Goal: Transaction & Acquisition: Purchase product/service

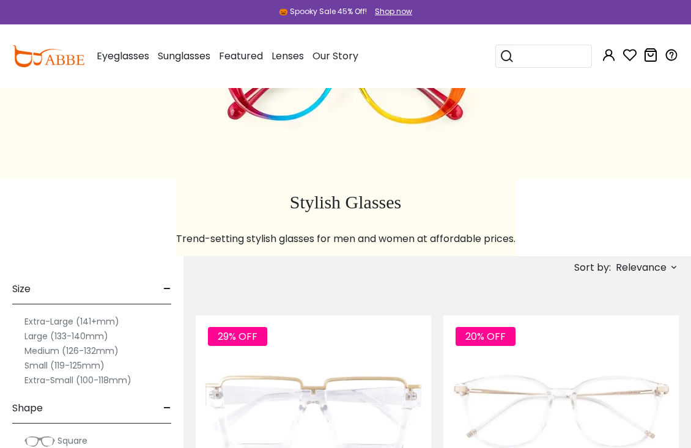
scroll to position [130, 0]
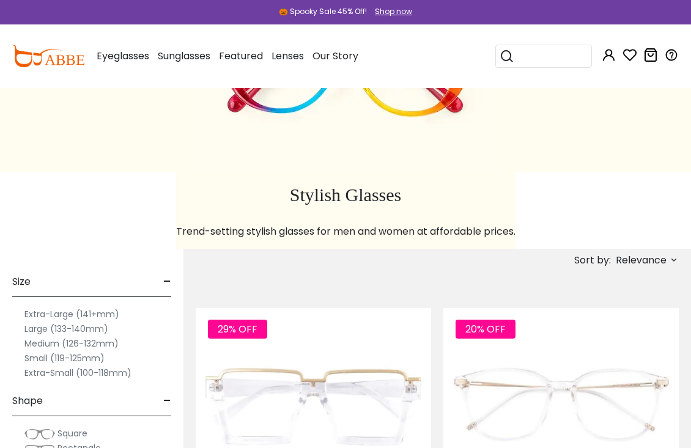
click at [98, 359] on label "Small (119-125mm)" at bounding box center [64, 358] width 80 height 15
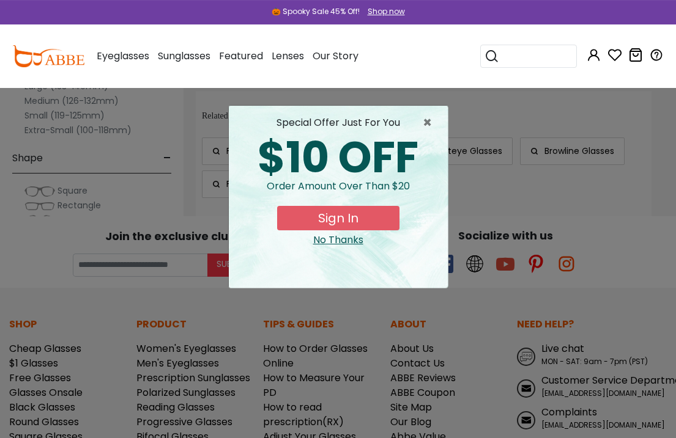
scroll to position [1218, 0]
click at [380, 221] on button "Sign In" at bounding box center [338, 218] width 122 height 24
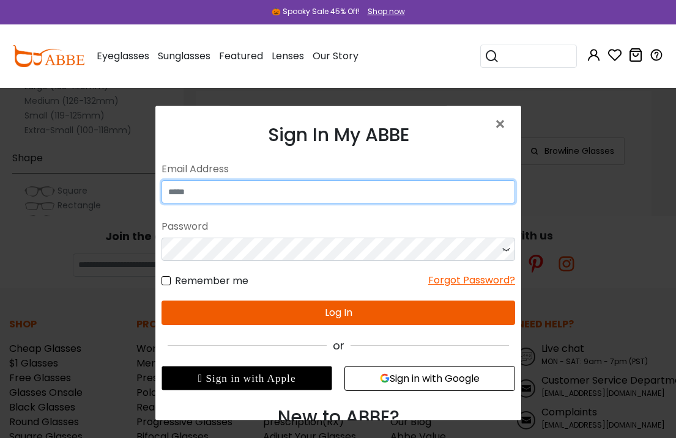
click at [235, 190] on input "email" at bounding box center [337, 191] width 353 height 23
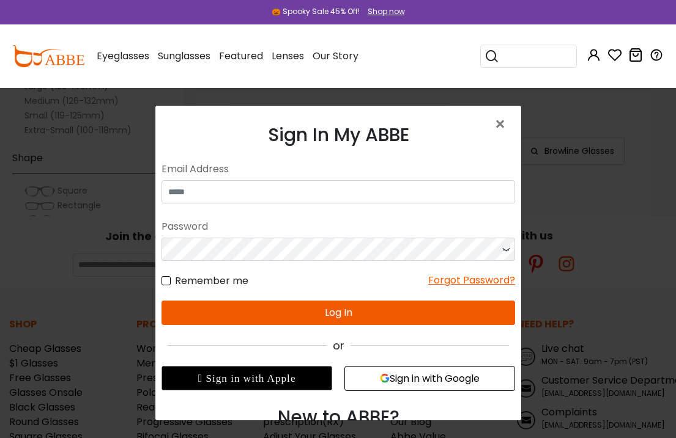
click at [477, 377] on button "Sign in with Google" at bounding box center [429, 378] width 171 height 25
click at [438, 383] on button "Sign in with Google" at bounding box center [429, 378] width 171 height 25
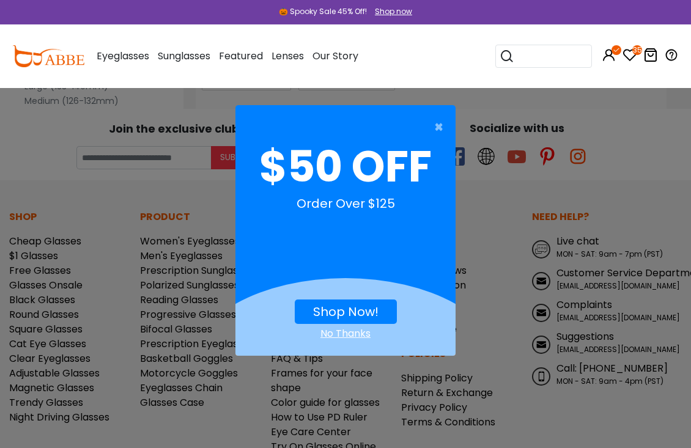
scroll to position [1322, 0]
click at [372, 307] on link "Shop Now!" at bounding box center [345, 311] width 65 height 17
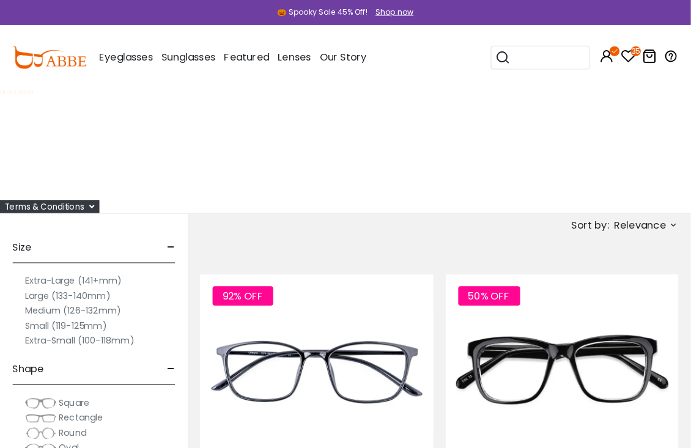
scroll to position [4, 0]
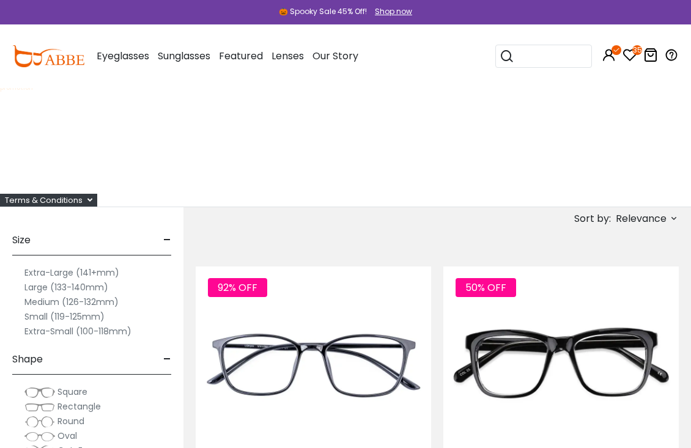
click at [81, 317] on label "Small (119-125mm)" at bounding box center [64, 316] width 80 height 15
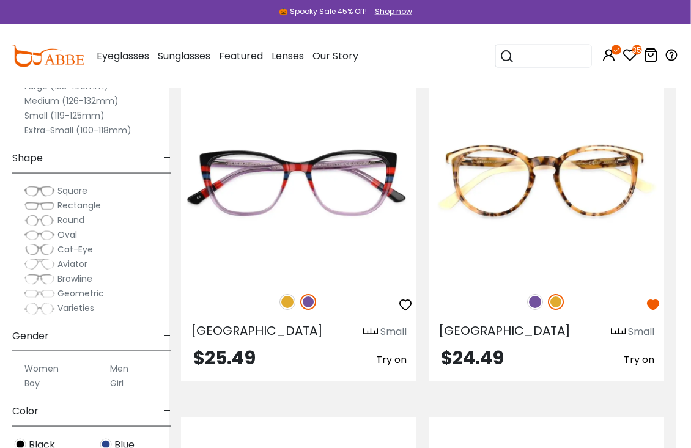
scroll to position [3518, 15]
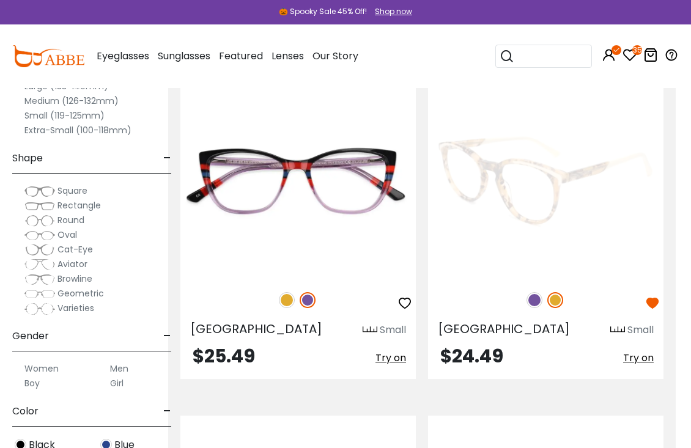
click at [536, 301] on img at bounding box center [534, 300] width 16 height 16
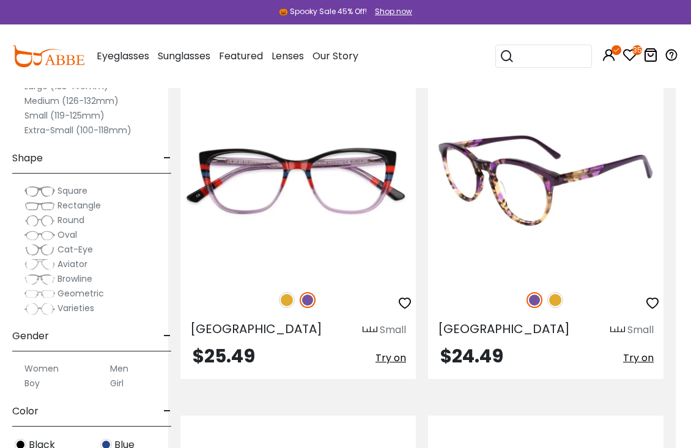
click at [611, 179] on img at bounding box center [545, 181] width 235 height 196
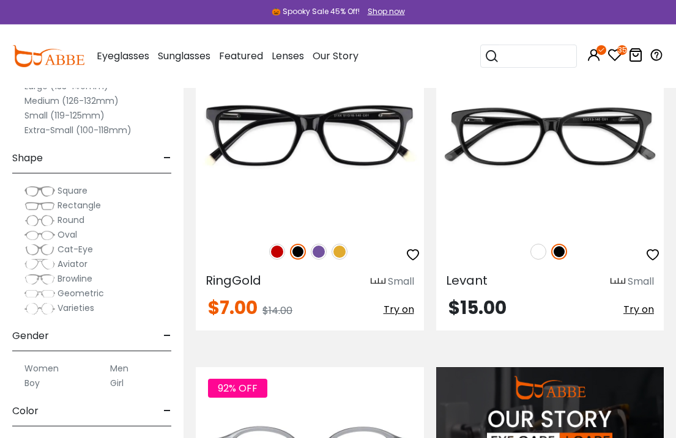
scroll to position [1538, 0]
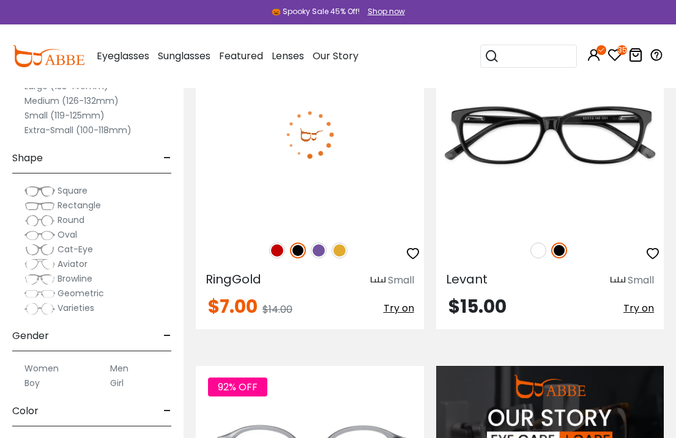
click at [322, 252] on img at bounding box center [319, 251] width 16 height 16
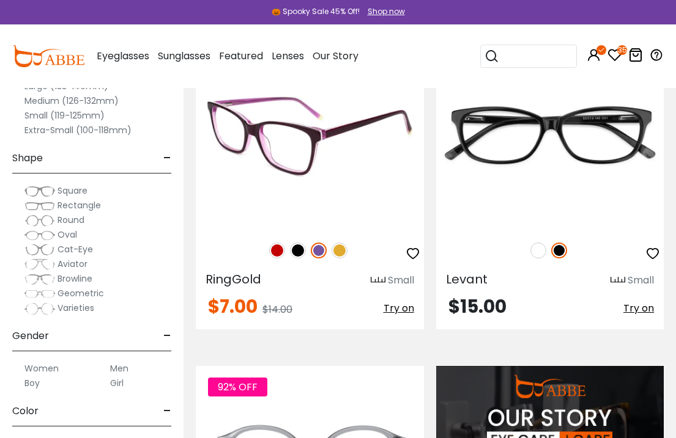
click at [246, 281] on span "RingGold" at bounding box center [233, 279] width 56 height 17
click at [333, 256] on div "50% OFF" at bounding box center [310, 251] width 228 height 26
click at [240, 279] on span "RingGold" at bounding box center [233, 279] width 56 height 17
click at [245, 278] on span "RingGold" at bounding box center [233, 279] width 56 height 17
click at [314, 165] on img at bounding box center [310, 135] width 228 height 190
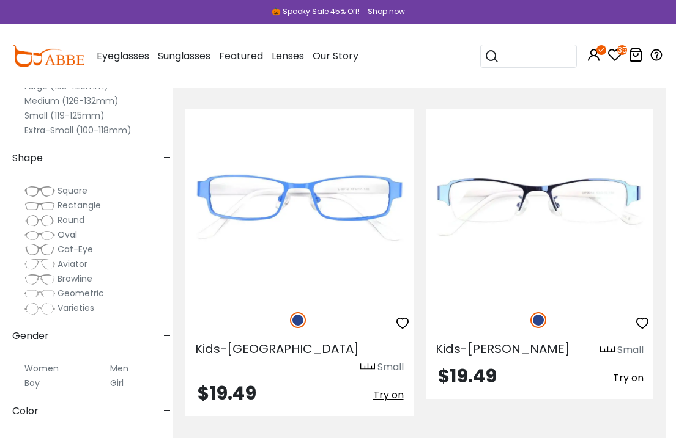
scroll to position [6386, 10]
click at [123, 130] on label "Extra-Small (100-118mm)" at bounding box center [77, 130] width 107 height 15
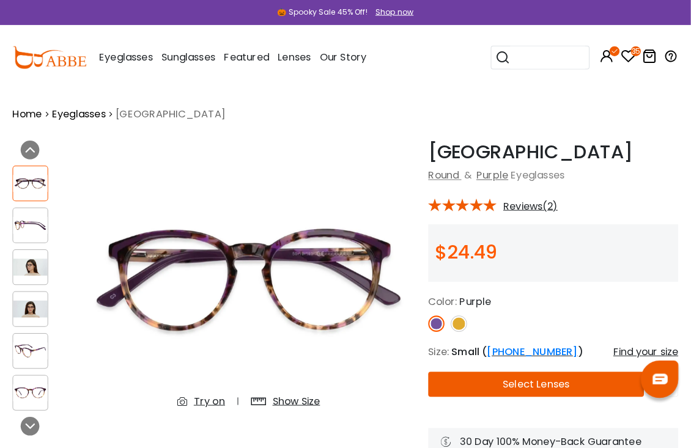
scroll to position [3, 0]
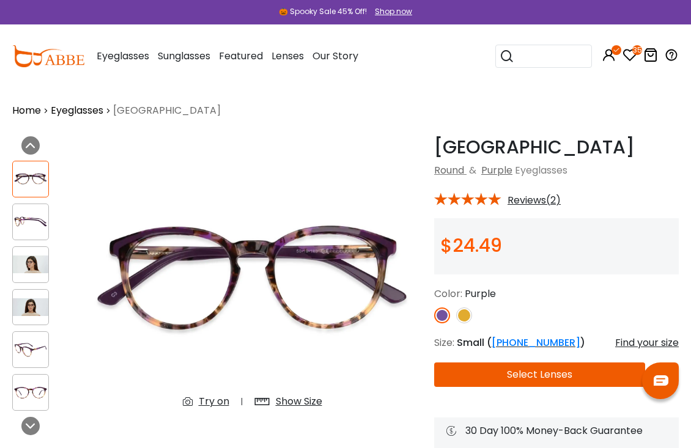
click at [465, 319] on img at bounding box center [464, 316] width 16 height 16
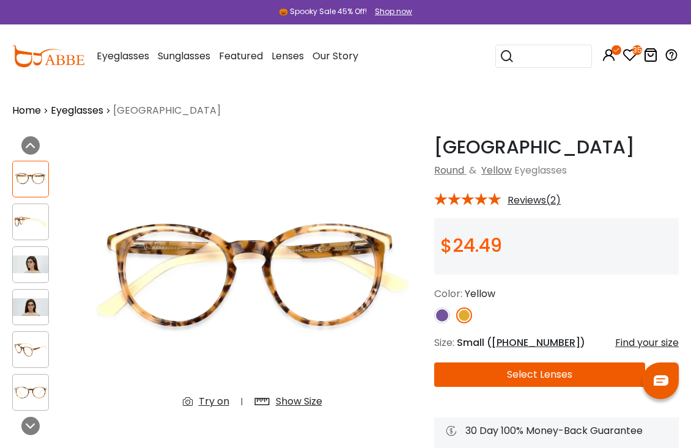
click at [444, 319] on img at bounding box center [442, 316] width 16 height 16
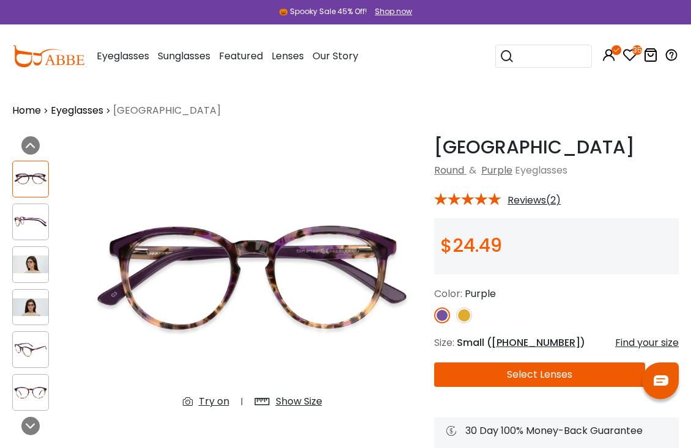
click at [445, 319] on img at bounding box center [442, 316] width 16 height 16
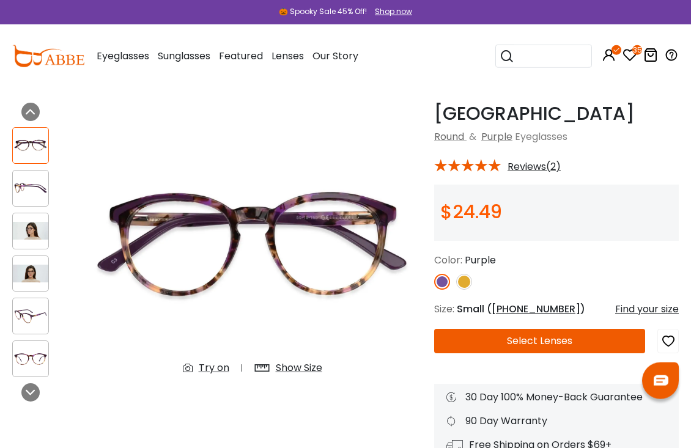
scroll to position [34, 0]
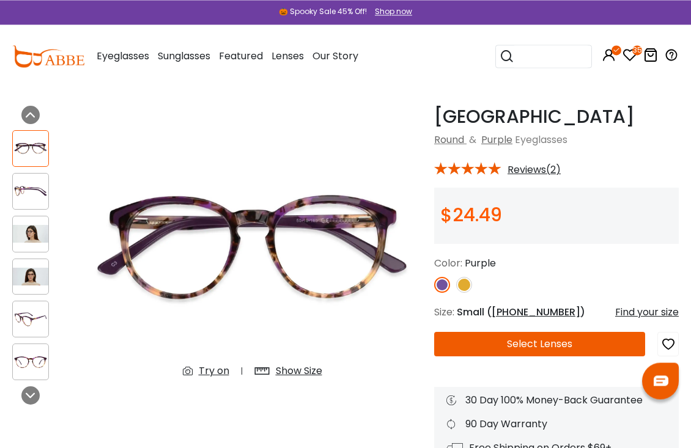
click at [468, 287] on img at bounding box center [464, 285] width 16 height 16
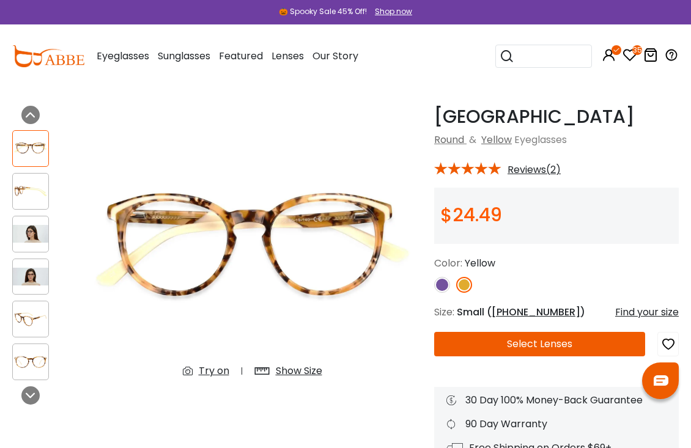
click at [447, 290] on img at bounding box center [442, 285] width 16 height 16
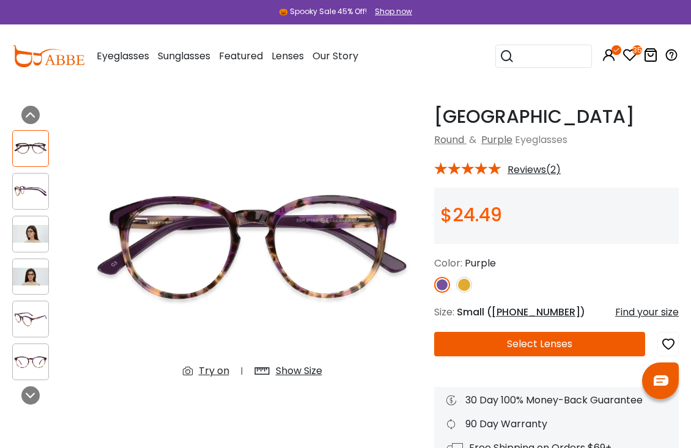
click at [439, 290] on img at bounding box center [442, 285] width 16 height 16
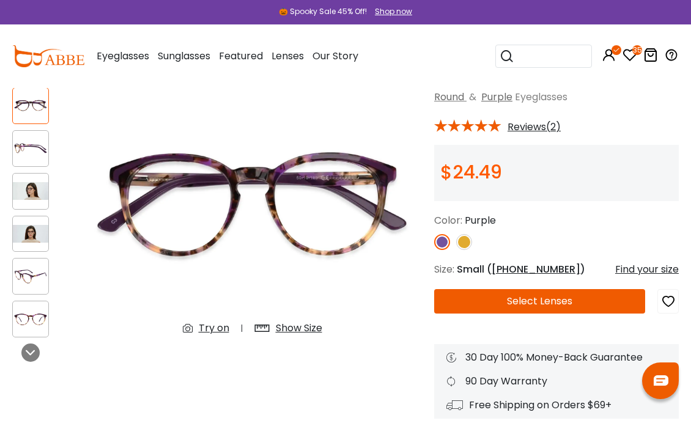
scroll to position [77, 0]
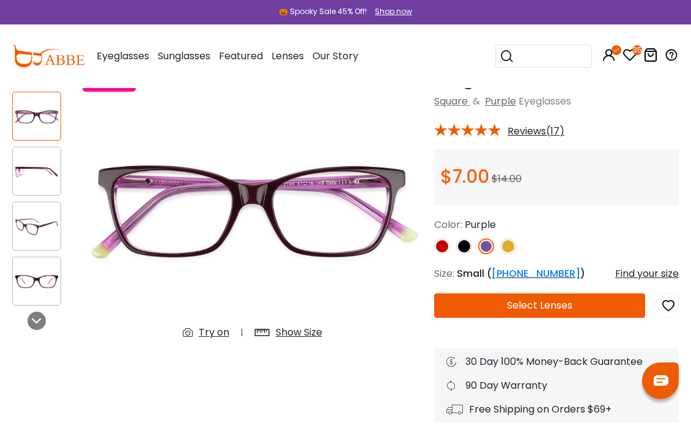
scroll to position [73, 0]
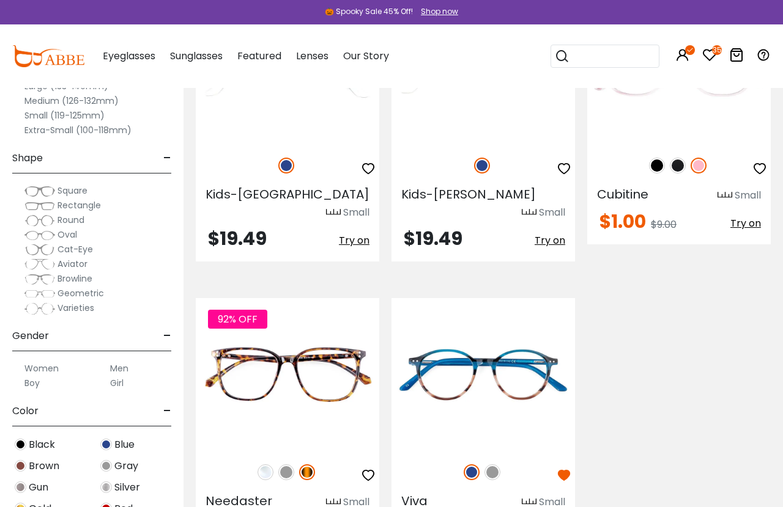
scroll to position [4528, 0]
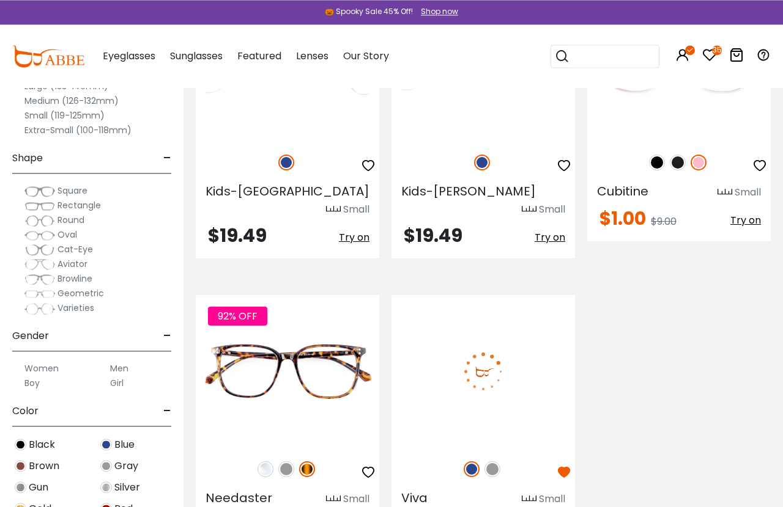
click at [499, 462] on img at bounding box center [492, 470] width 16 height 16
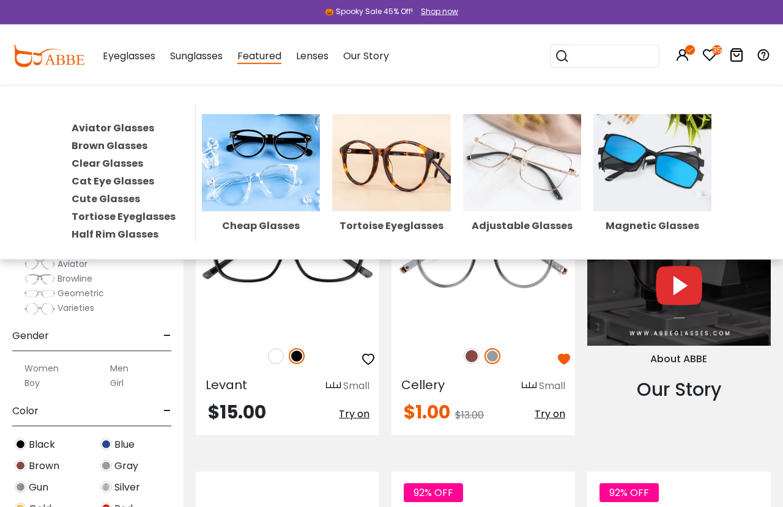
scroll to position [1028, 0]
click at [268, 54] on span "Featured" at bounding box center [259, 56] width 44 height 15
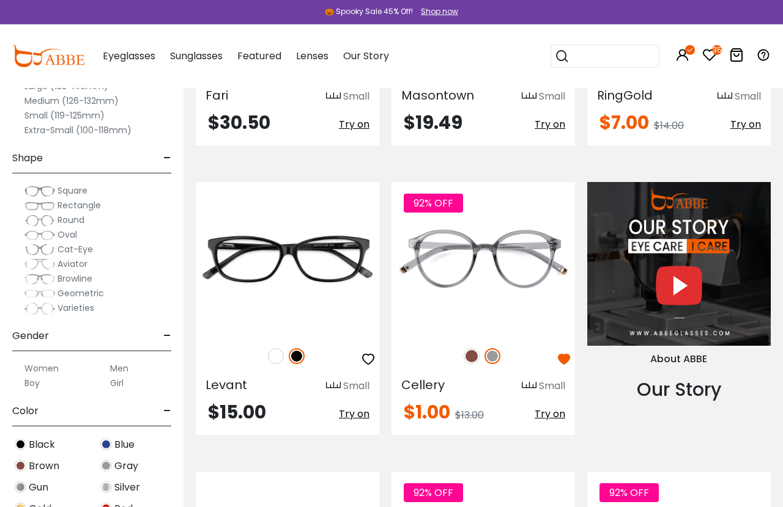
click at [268, 55] on span "Featured" at bounding box center [259, 56] width 44 height 14
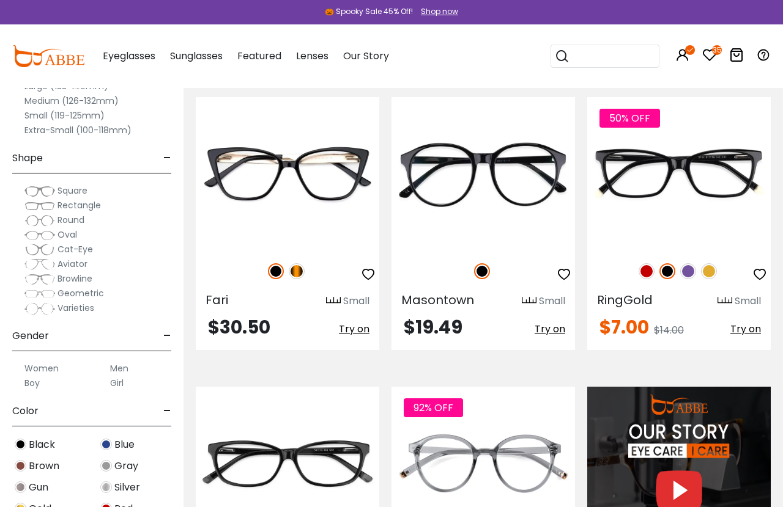
scroll to position [0, 0]
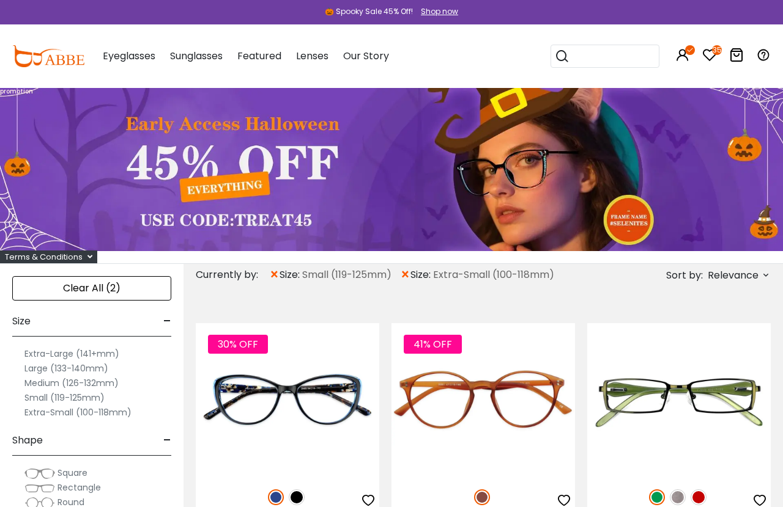
click at [273, 54] on span "Featured" at bounding box center [259, 56] width 44 height 14
click at [278, 56] on span "Featured" at bounding box center [259, 56] width 44 height 14
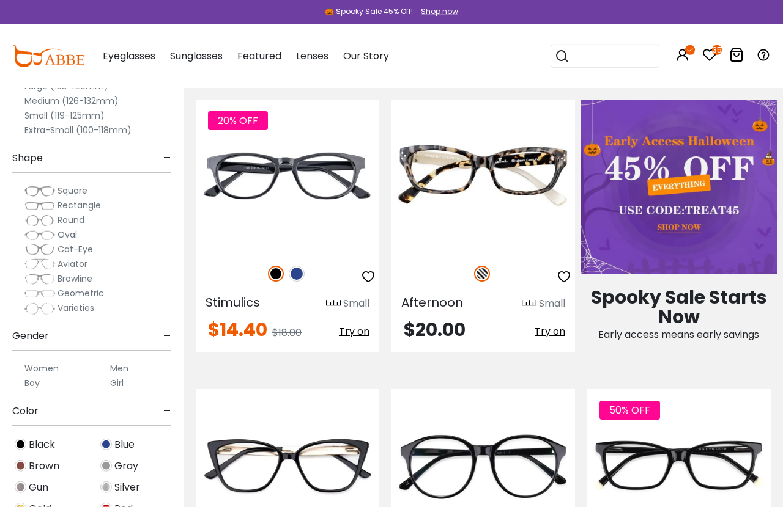
scroll to position [531, 0]
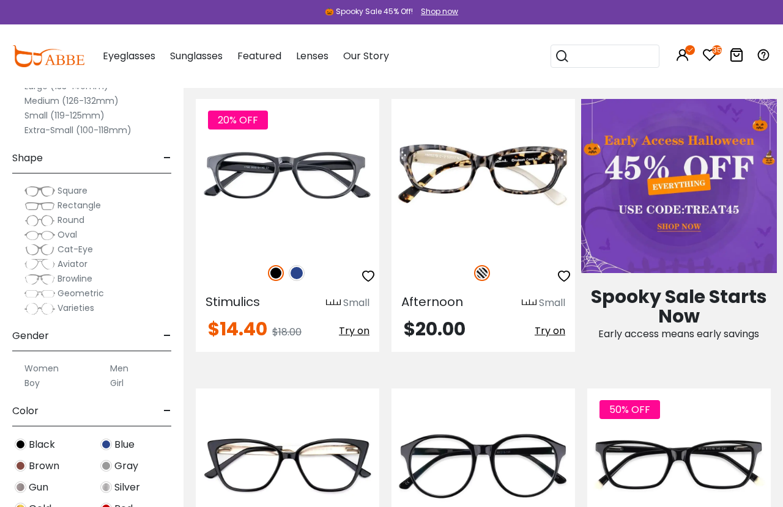
click at [51, 365] on label "Women" at bounding box center [41, 368] width 34 height 15
click at [48, 355] on div "Women Men Boy Girl" at bounding box center [91, 371] width 159 height 39
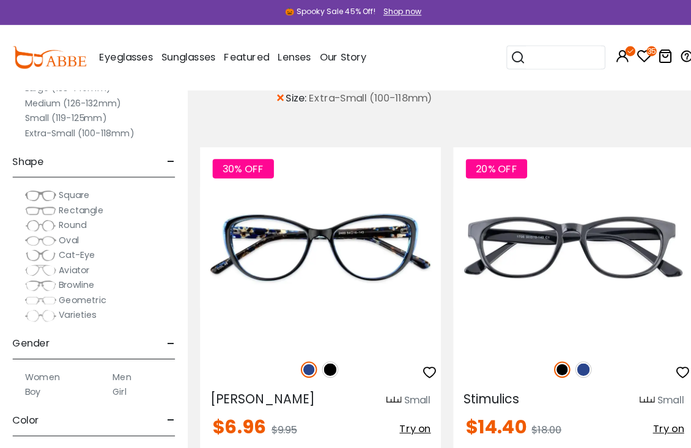
scroll to position [147, 0]
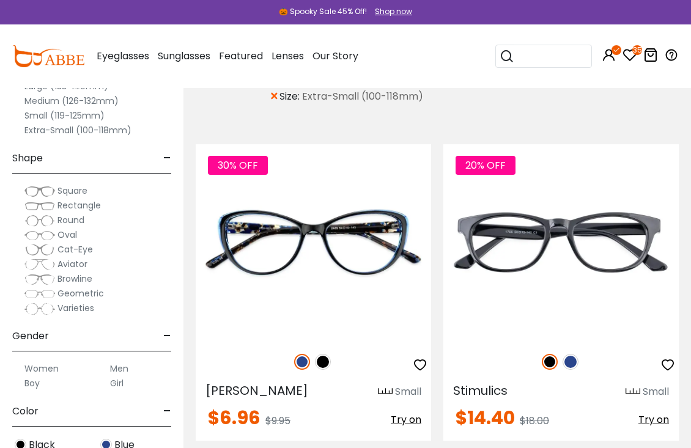
click at [53, 131] on label "Extra-Small (100-118mm)" at bounding box center [77, 130] width 107 height 15
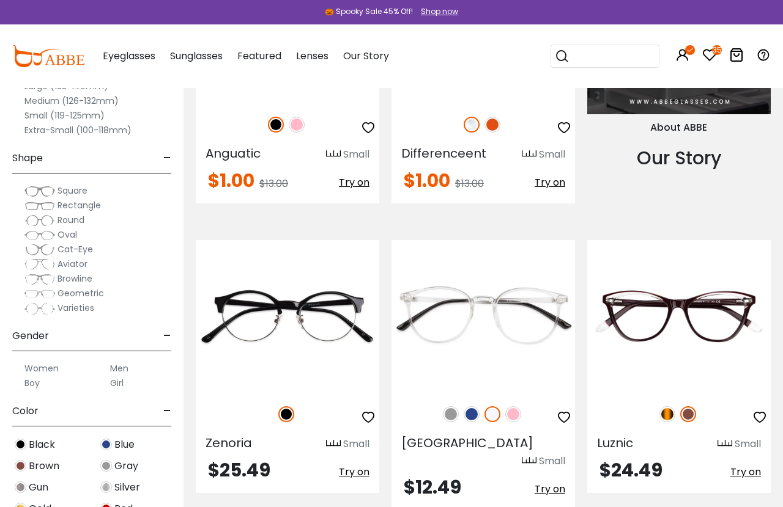
scroll to position [1242, 0]
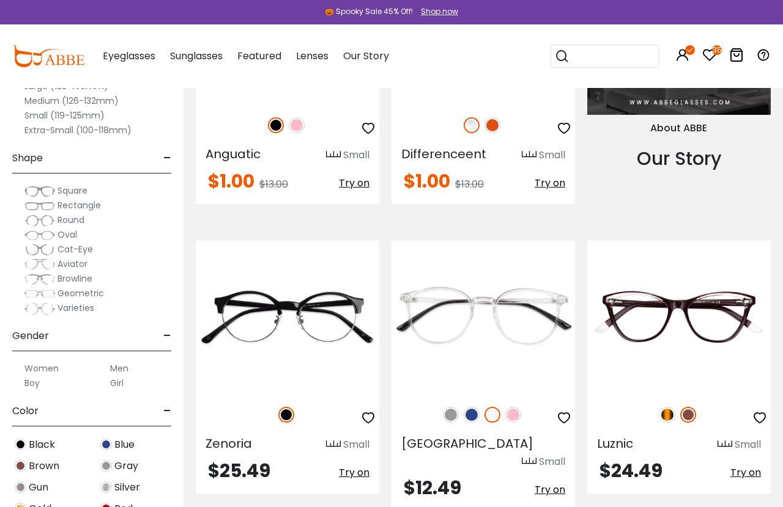
click at [718, 49] on icon "35" at bounding box center [717, 50] width 10 height 10
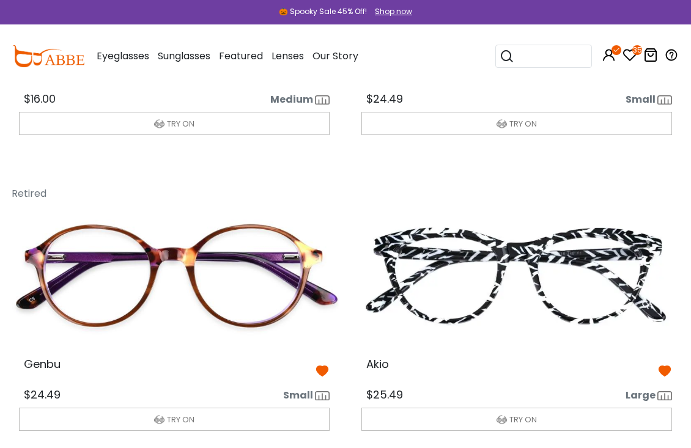
scroll to position [1748, 0]
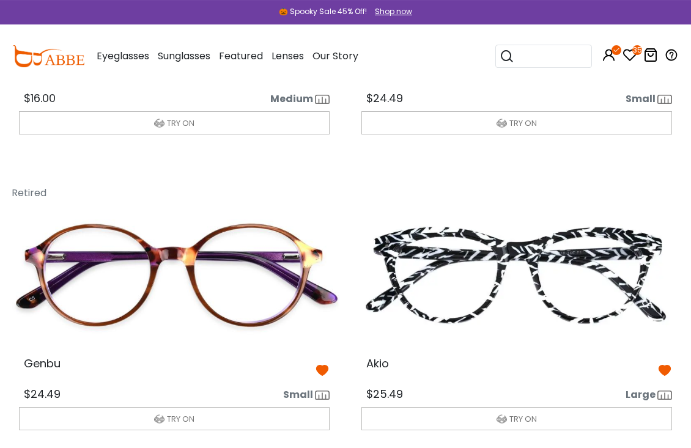
click at [277, 267] on img at bounding box center [174, 275] width 330 height 165
click at [42, 364] on span "Genbu" at bounding box center [42, 363] width 37 height 15
click at [194, 266] on img at bounding box center [174, 275] width 330 height 165
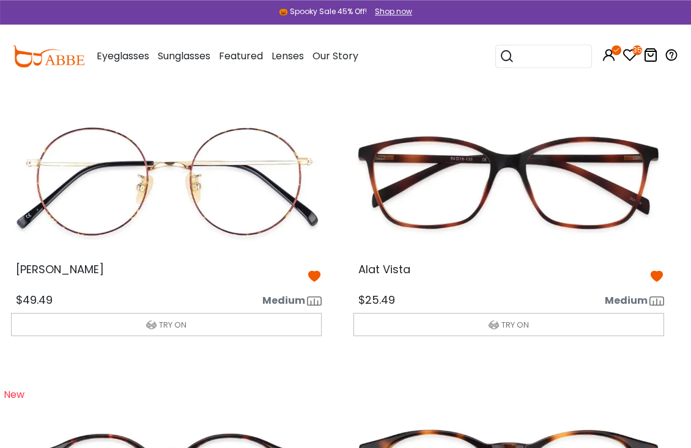
scroll to position [2131, 8]
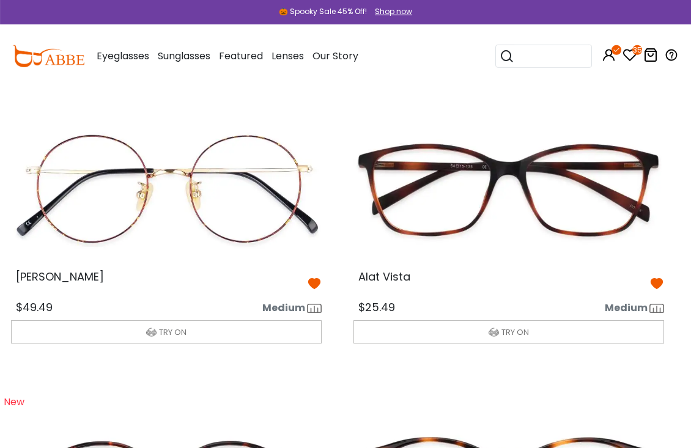
click at [258, 53] on span "Featured" at bounding box center [241, 56] width 44 height 14
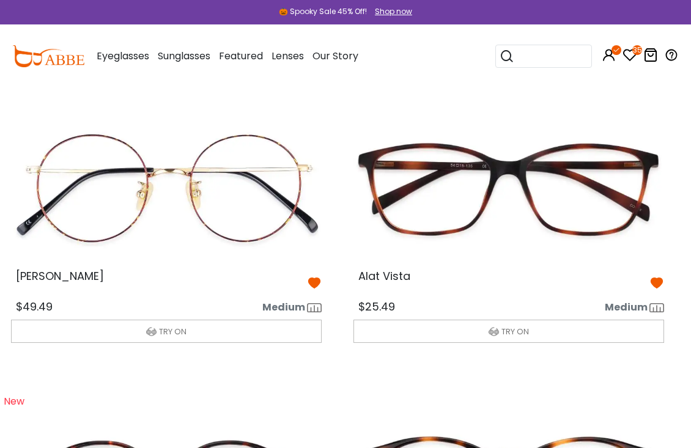
click at [259, 55] on span "Featured" at bounding box center [241, 56] width 44 height 14
click at [245, 65] on div "Featured Aviator Glasses Brown Glasses Clear Glasses Cat Eye Glasses Cute Glass…" at bounding box center [241, 56] width 44 height 61
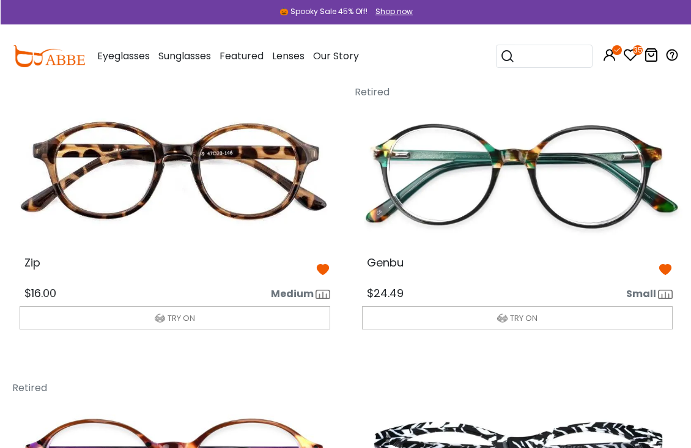
scroll to position [1553, 0]
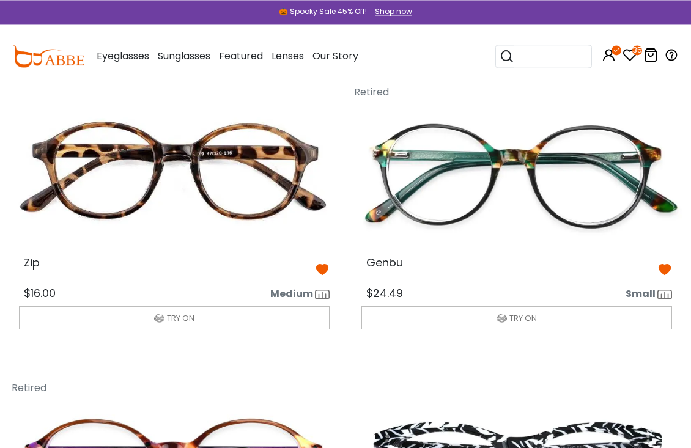
click at [276, 153] on img at bounding box center [174, 174] width 330 height 165
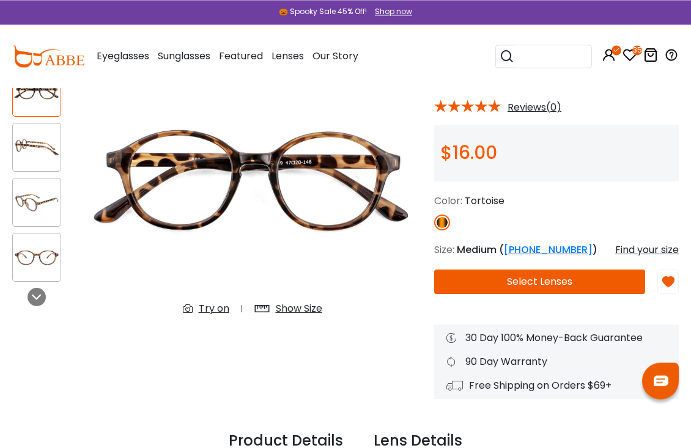
scroll to position [95, 0]
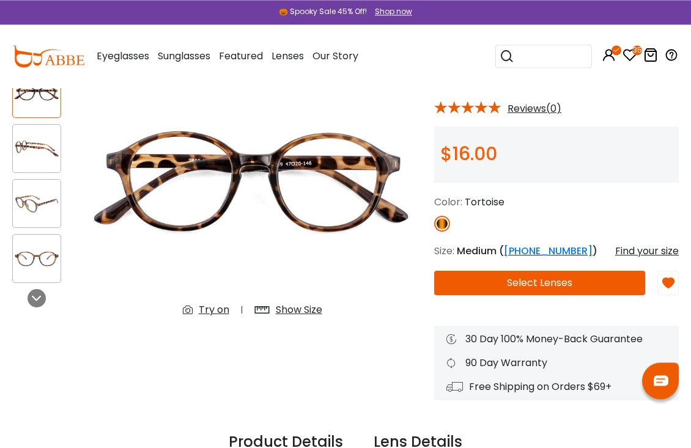
click at [572, 285] on button "Select Lenses" at bounding box center [539, 283] width 211 height 24
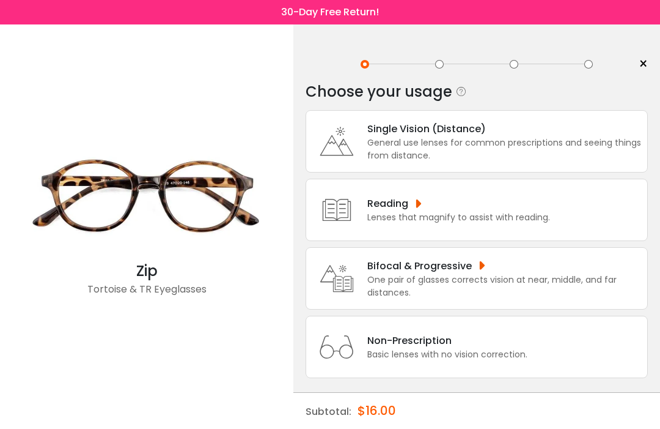
click at [510, 298] on div "One pair of glasses corrects vision at near, middle, and far distances." at bounding box center [504, 286] width 274 height 26
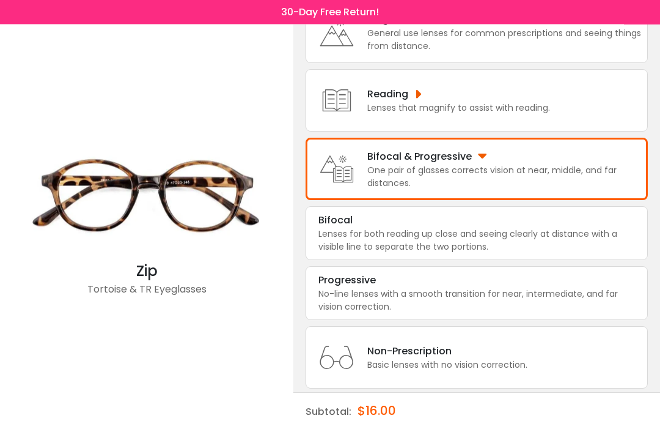
scroll to position [109, 0]
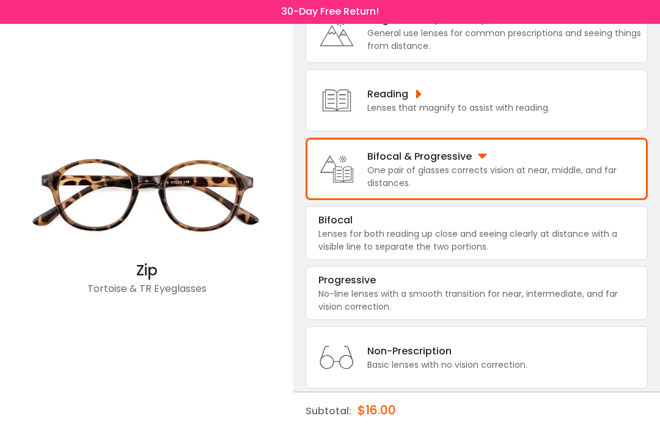
click at [512, 184] on div "One pair of glasses corrects vision at near, middle, and far distances." at bounding box center [504, 177] width 274 height 26
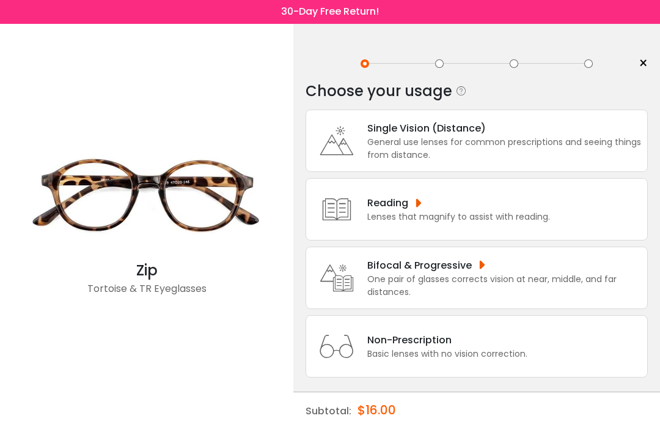
click at [520, 291] on div "One pair of glasses corrects vision at near, middle, and far distances." at bounding box center [504, 286] width 274 height 26
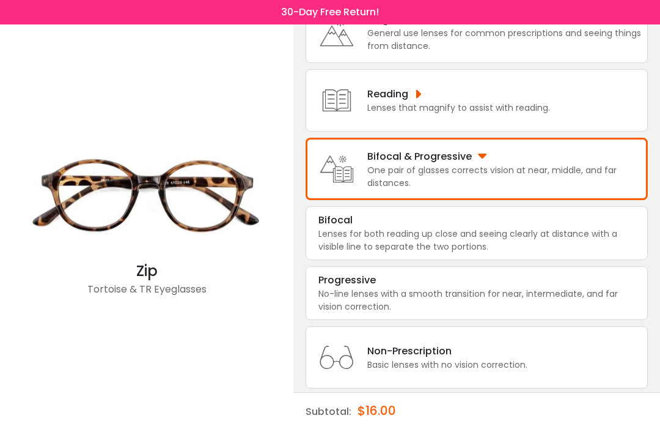
scroll to position [109, 0]
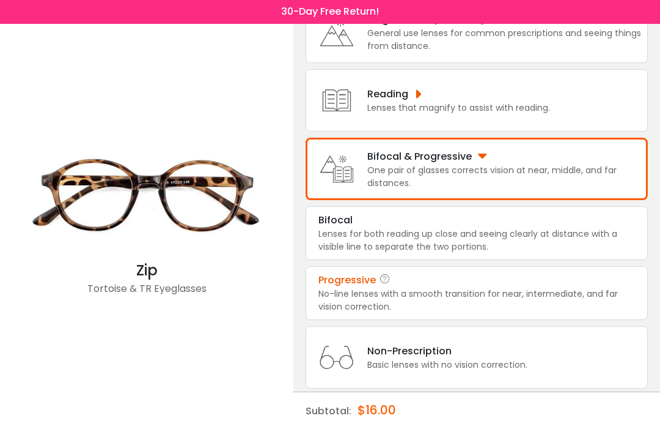
click at [494, 314] on div "No-line lenses with a smooth transition for near, intermediate, and far vision …" at bounding box center [477, 301] width 317 height 26
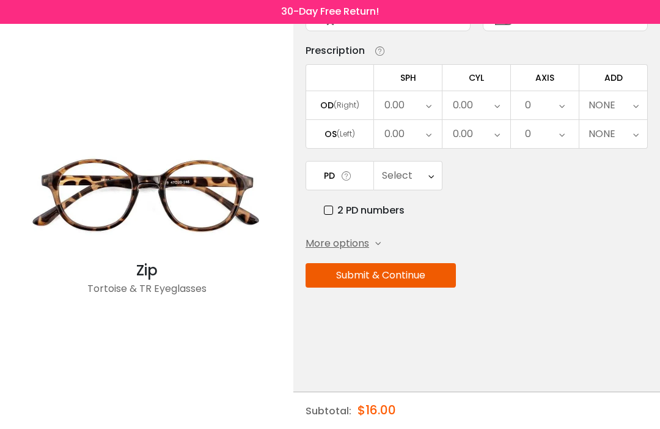
scroll to position [0, 0]
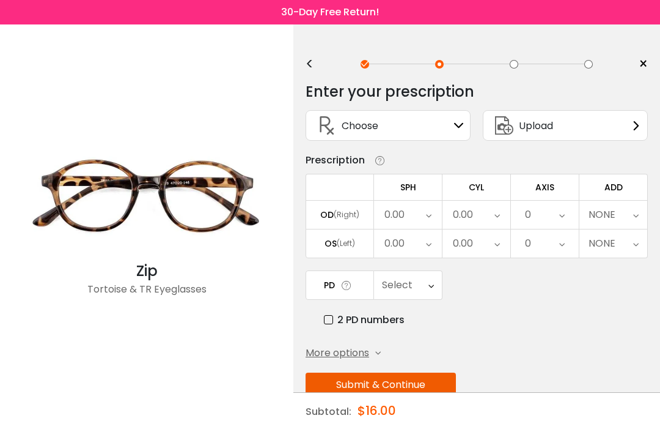
click at [619, 134] on div "Upload" at bounding box center [565, 125] width 165 height 31
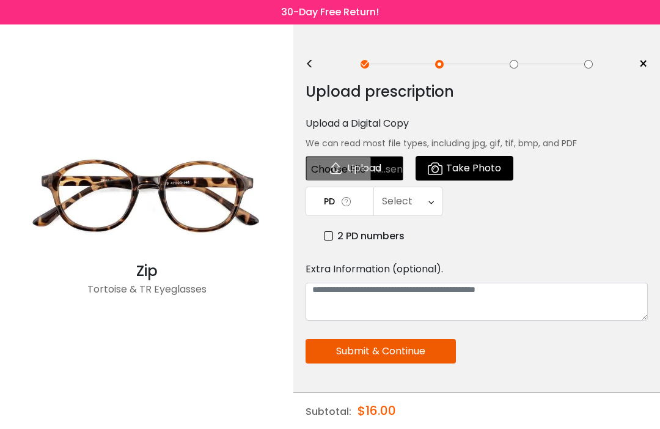
click at [370, 169] on input "file" at bounding box center [355, 168] width 98 height 24
type input "**********"
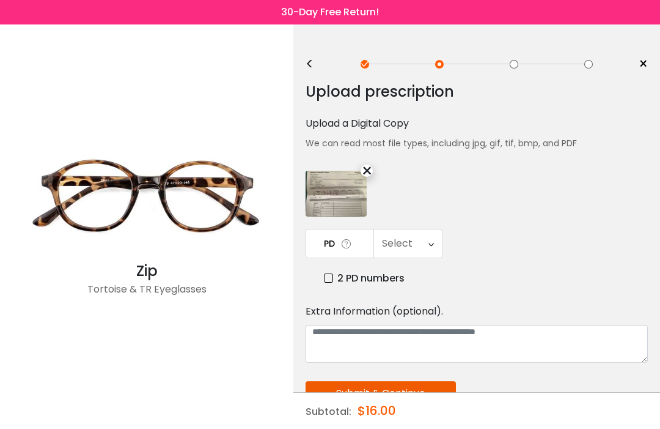
click at [441, 239] on div "Select" at bounding box center [408, 243] width 68 height 28
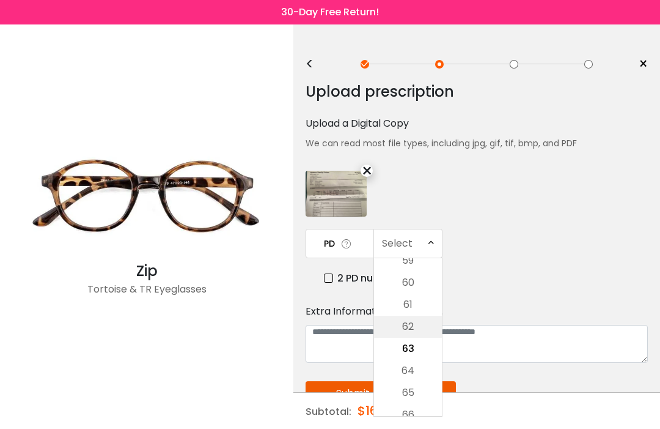
click at [411, 329] on li "62" at bounding box center [408, 326] width 68 height 22
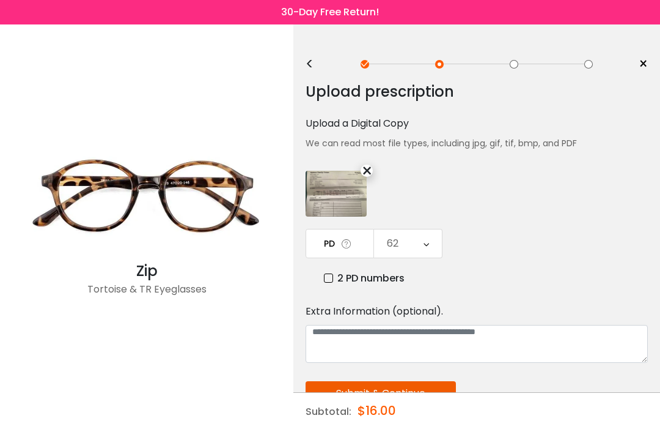
click at [436, 400] on button "Submit & Continue" at bounding box center [381, 393] width 150 height 24
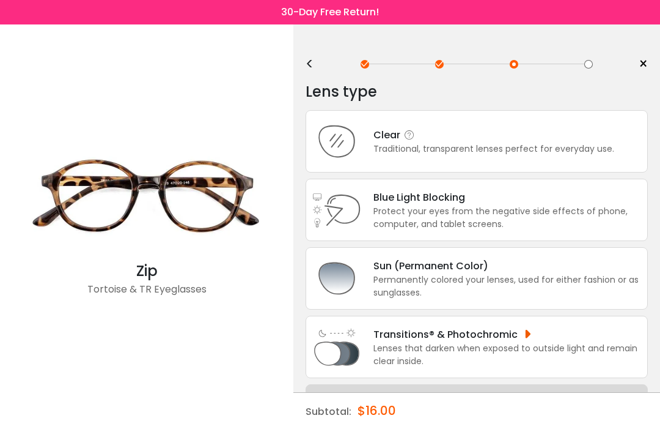
click at [517, 163] on div "Clear Traditional, transparent lenses perfect for everyday use." at bounding box center [477, 141] width 342 height 62
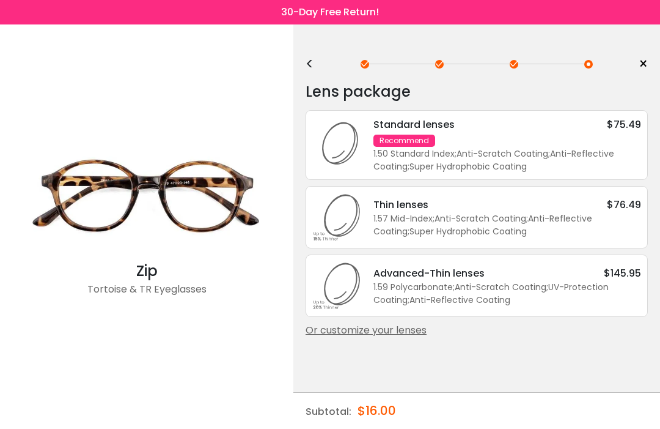
click at [576, 222] on div "1.57 Mid-Index ; Anti-Scratch Coating ; Anti-Reflective Coating ; Super Hydroph…" at bounding box center [508, 225] width 268 height 26
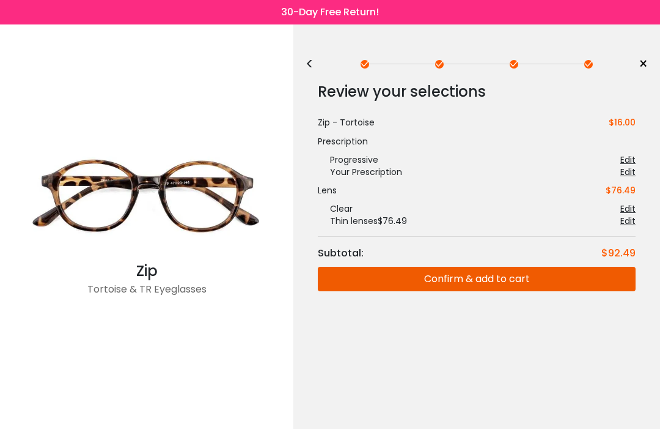
click at [520, 279] on button "Confirm & add to cart" at bounding box center [477, 279] width 318 height 24
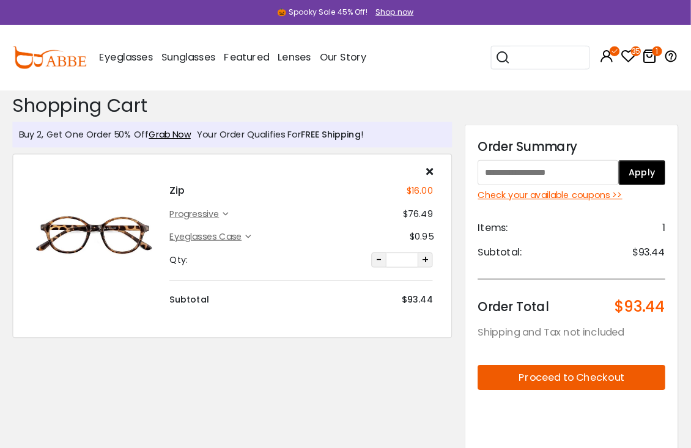
scroll to position [3, 0]
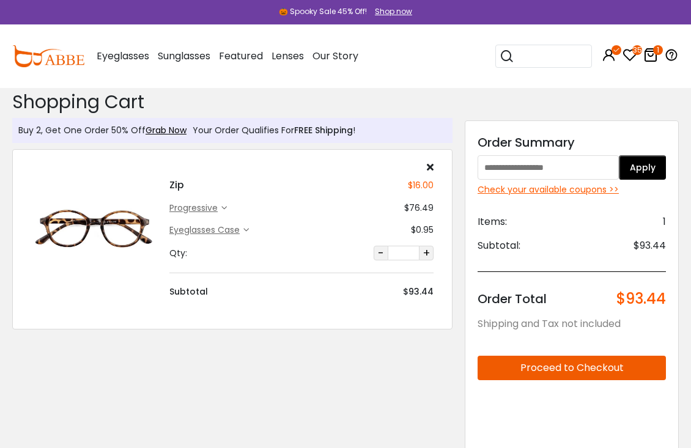
click at [580, 192] on div "Check your available coupons >>" at bounding box center [571, 189] width 188 height 13
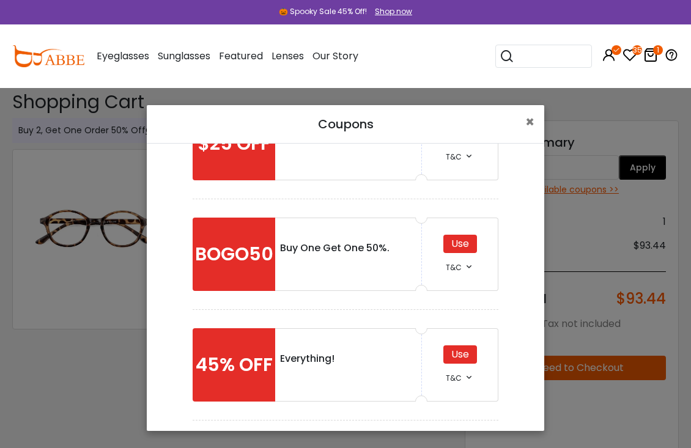
scroll to position [65, 0]
click at [467, 357] on div "Use" at bounding box center [460, 354] width 34 height 18
